Goal: Find specific page/section: Find specific page/section

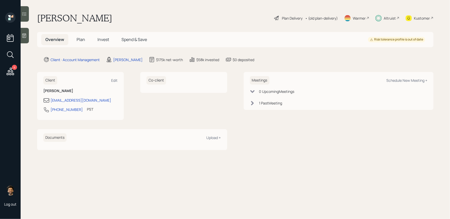
click at [383, 19] on div "Altruist" at bounding box center [387, 17] width 24 height 11
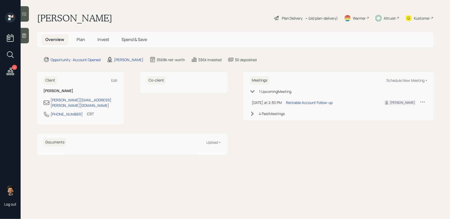
click at [394, 17] on div "Altruist" at bounding box center [389, 17] width 12 height 5
